Goal: Transaction & Acquisition: Obtain resource

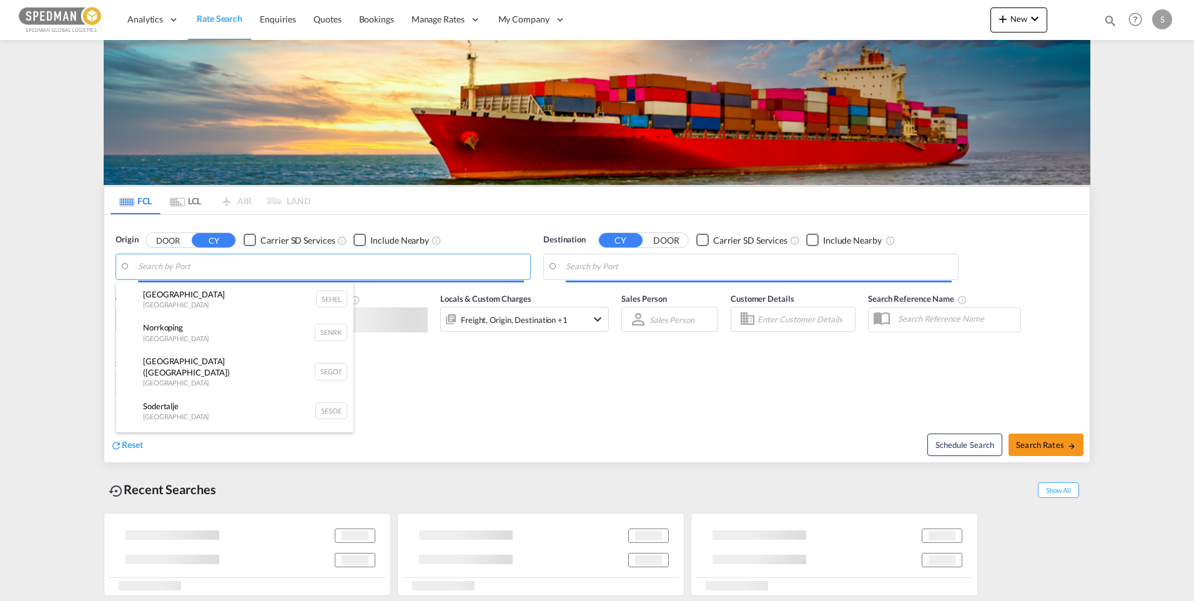
click at [205, 269] on body "Analytics Dashboard Rate Search Enquiries Quotes Bookings" at bounding box center [597, 300] width 1194 height 601
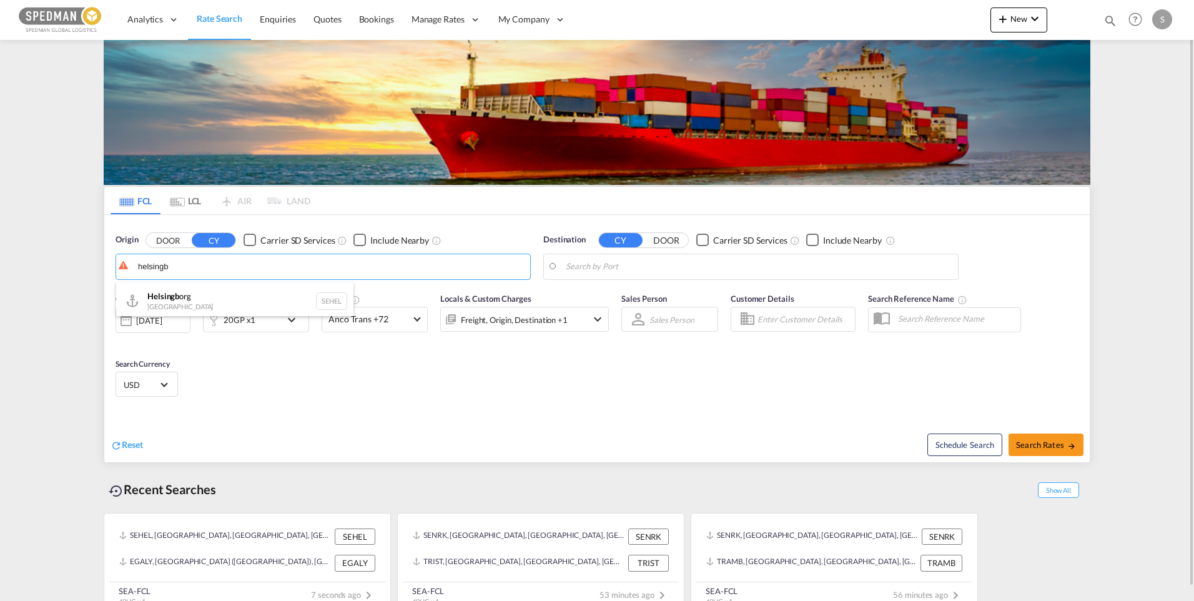
click at [184, 294] on div "Helsingb org Sweden SEHEL" at bounding box center [234, 300] width 237 height 37
type input "Helsingborg, SEHEL"
click at [667, 270] on body "Analytics Dashboard Rate Search Enquiries Quotes Bookings" at bounding box center [597, 300] width 1194 height 601
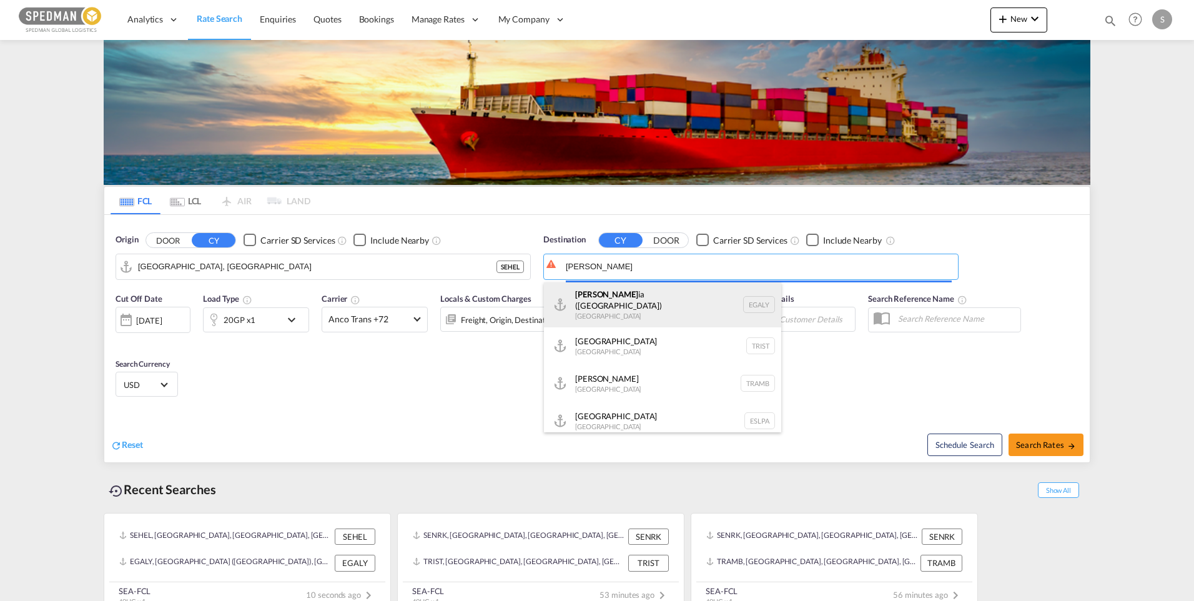
click at [635, 298] on div "Alexandr ia (El Iskandariya) Egypt EGALY" at bounding box center [662, 304] width 237 height 45
type input "Alexandria (El Iskandariya), EGALY"
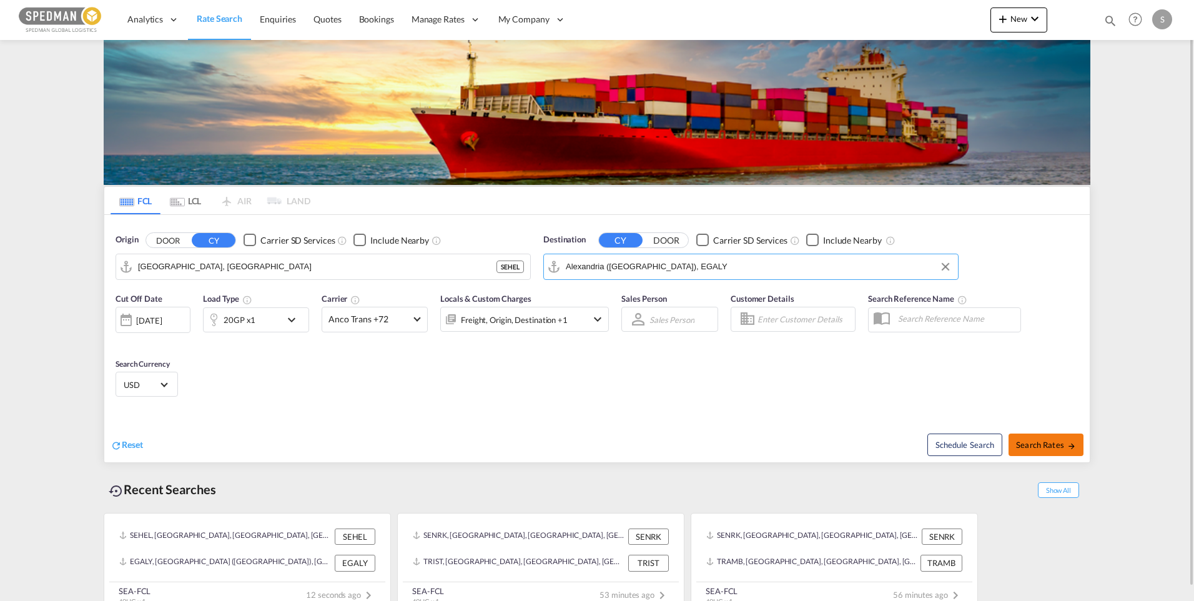
click at [1032, 445] on span "Search Rates" at bounding box center [1046, 445] width 60 height 10
type input "SEHEL to EGALY / 11 Sep 2025"
